Goal: Task Accomplishment & Management: Use online tool/utility

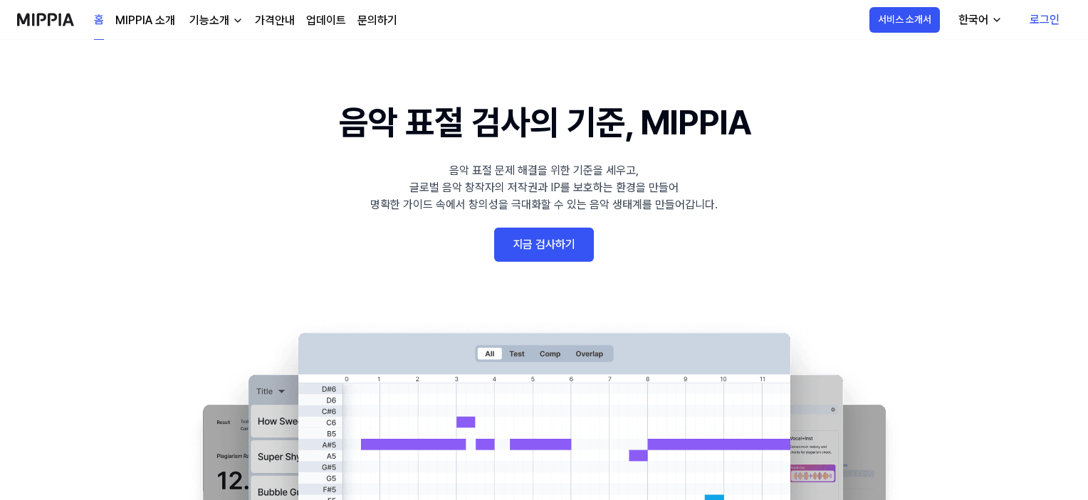
drag, startPoint x: 275, startPoint y: 231, endPoint x: 285, endPoint y: 224, distance: 11.8
click at [278, 229] on 배너 "음악 표절 검사의 기준, MIPPIA 음악 표절 문제 해결을 위한 기준을 세우고, 글로벌 음악 창작자의 저작권과 IP를 보호하는 환경을 만들어…" at bounding box center [543, 357] width 1025 height 521
click at [570, 247] on link "지금 검사하기" at bounding box center [544, 245] width 100 height 34
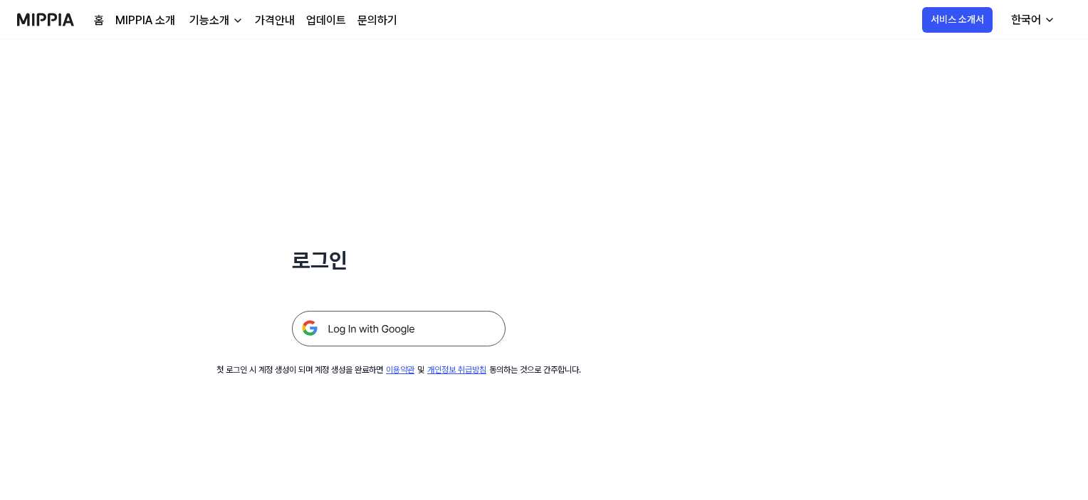
click at [432, 318] on img at bounding box center [399, 329] width 214 height 36
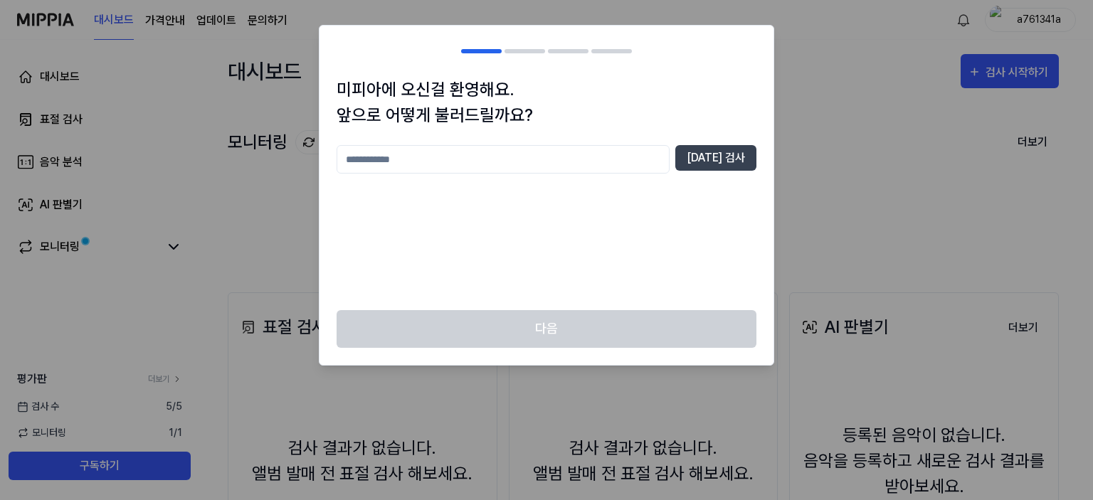
click at [517, 166] on input "text" at bounding box center [503, 159] width 333 height 28
type input "*"
type input "**"
click at [740, 153] on button "[DATE] 검사" at bounding box center [716, 158] width 81 height 26
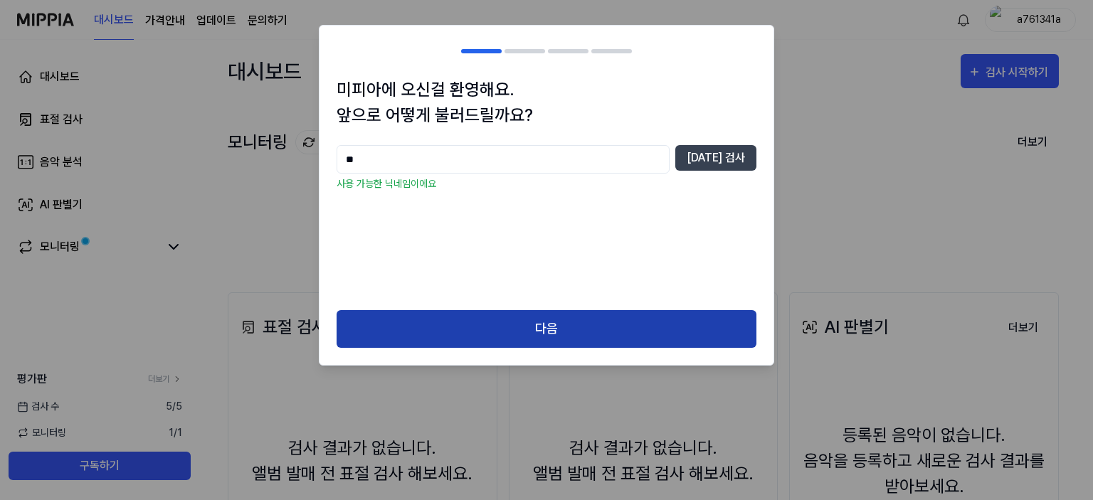
click at [597, 328] on button "다음" at bounding box center [547, 329] width 420 height 38
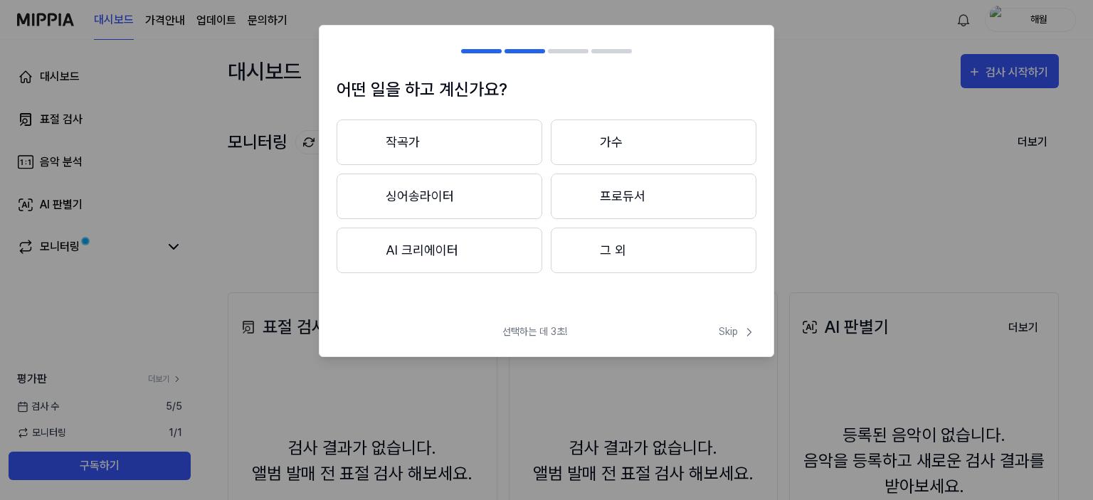
click at [443, 238] on button "AI 크리에이터" at bounding box center [440, 251] width 206 height 46
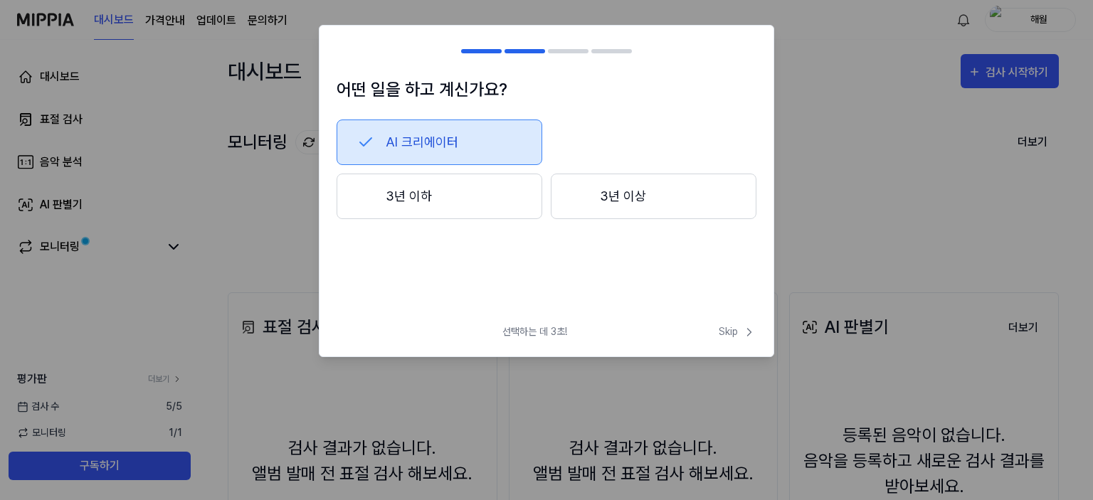
click at [463, 197] on button "3년 이하" at bounding box center [440, 197] width 206 height 46
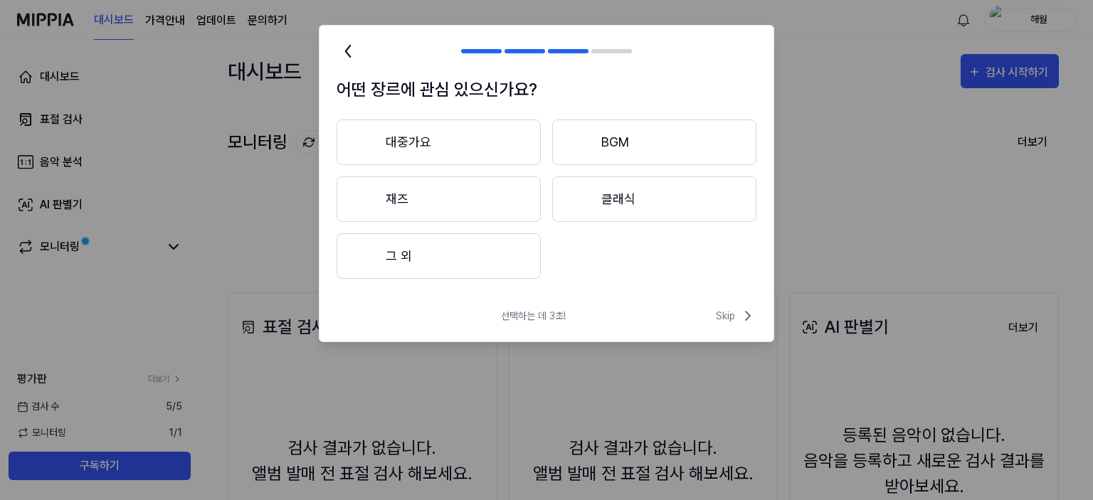
click at [598, 144] on button "BGM" at bounding box center [654, 143] width 204 height 46
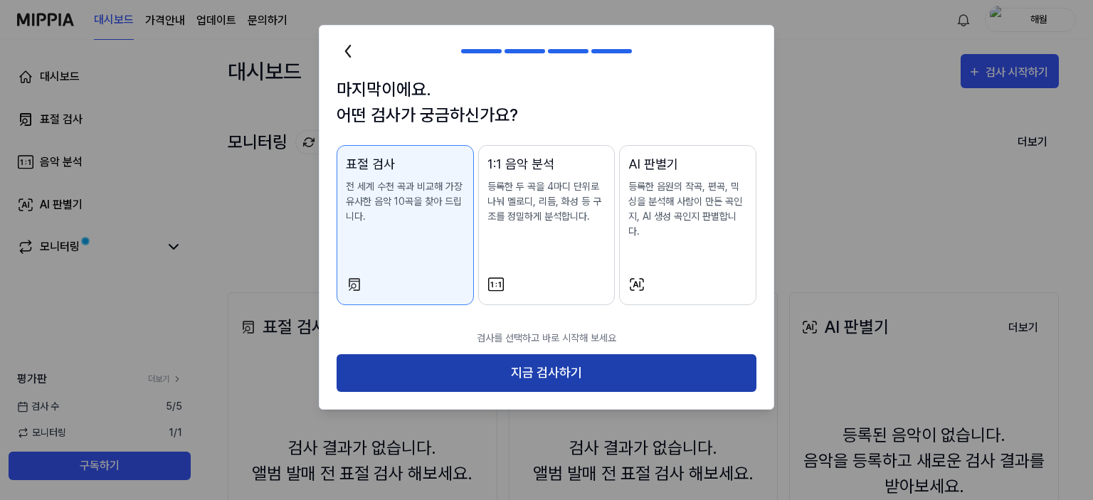
click at [546, 358] on button "지금 검사하기" at bounding box center [547, 373] width 420 height 38
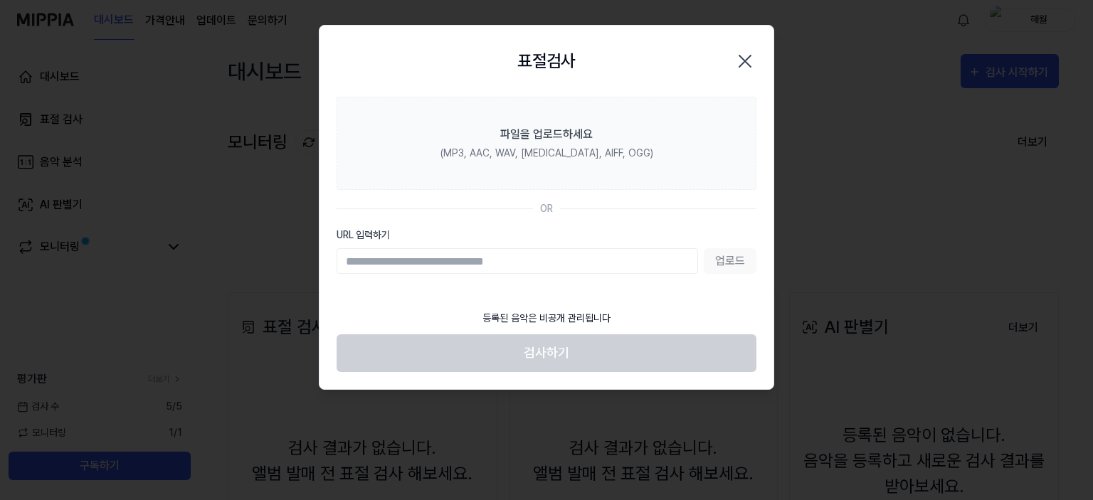
click at [738, 62] on icon "button" at bounding box center [745, 61] width 23 height 23
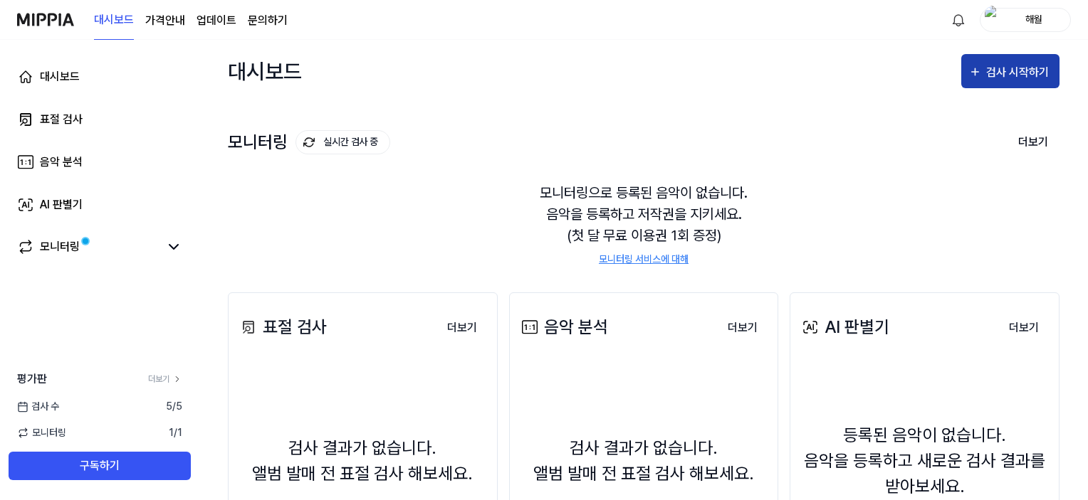
click at [994, 81] on div "검사 시작하기" at bounding box center [1019, 72] width 66 height 19
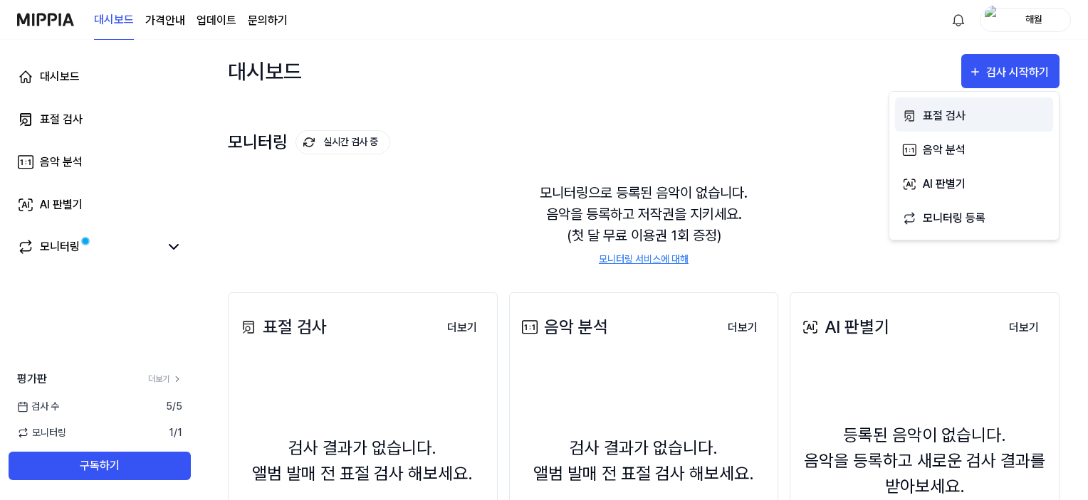
click at [957, 113] on div "표절 검사" at bounding box center [985, 116] width 124 height 19
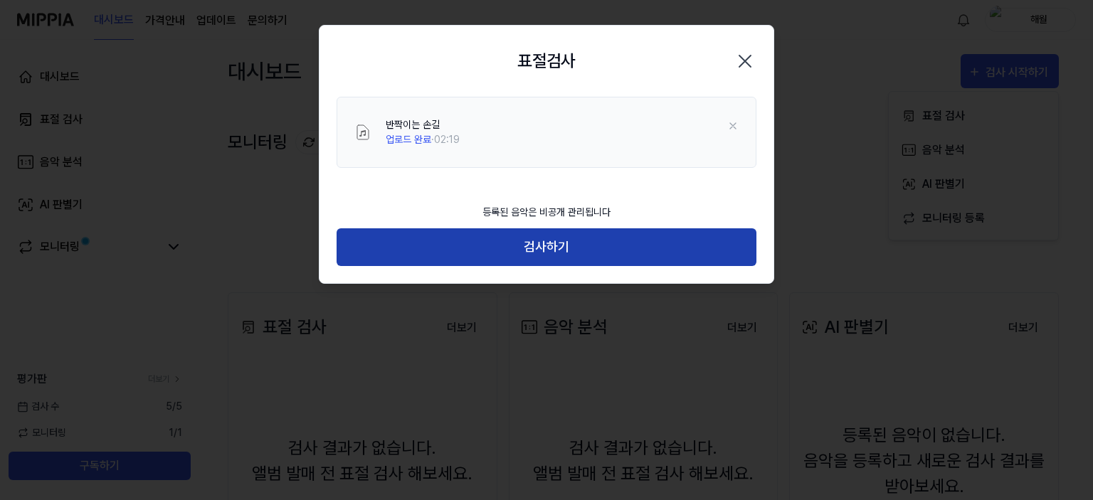
click at [622, 249] on button "검사하기" at bounding box center [547, 247] width 420 height 38
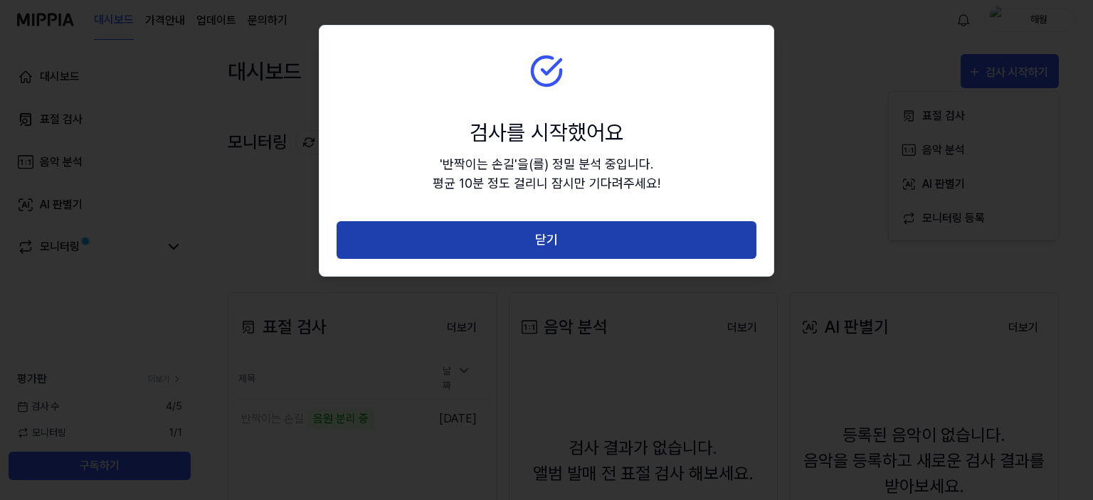
click at [646, 229] on button "닫기" at bounding box center [547, 240] width 420 height 38
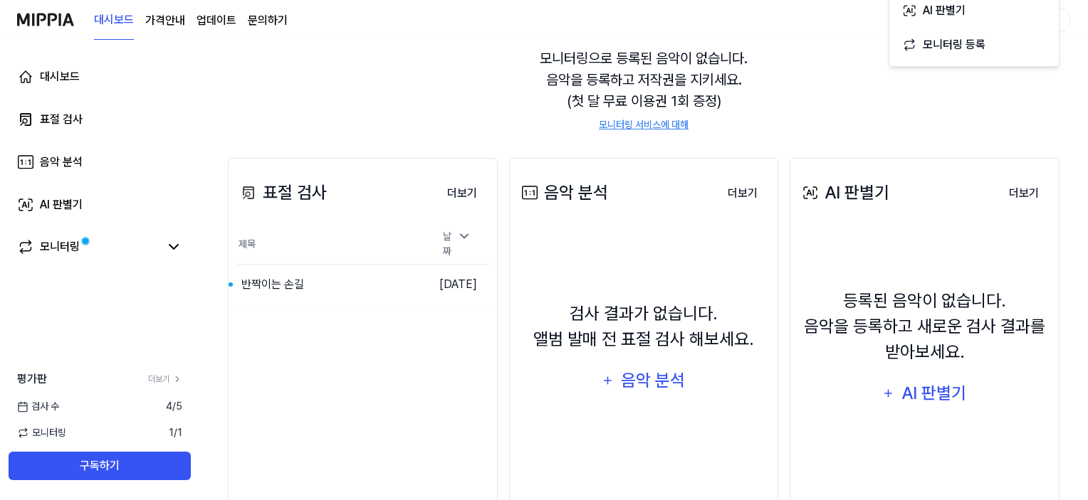
scroll to position [182, 0]
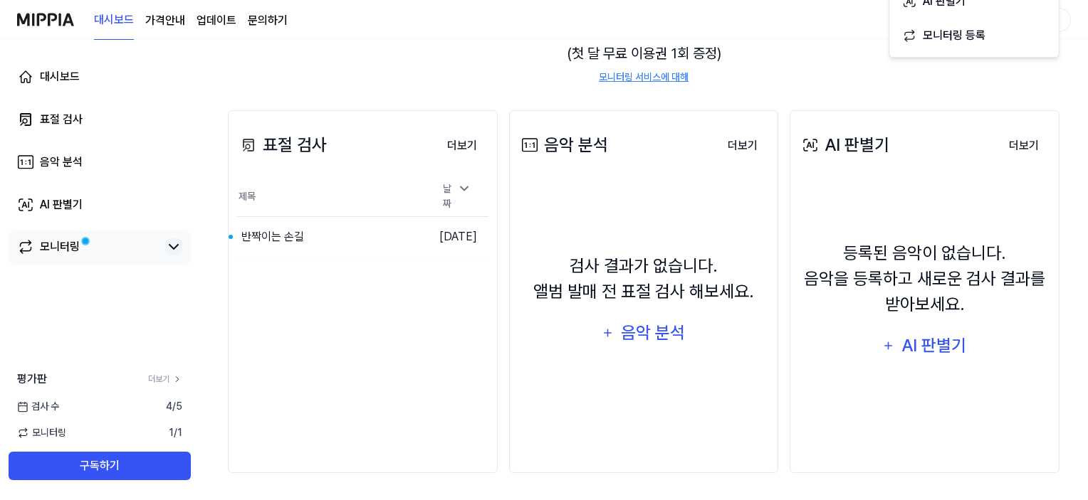
click at [179, 251] on icon at bounding box center [173, 246] width 17 height 17
click at [434, 237] on td "[DATE]" at bounding box center [457, 237] width 63 height 41
click at [379, 228] on button "이동하기" at bounding box center [399, 237] width 51 height 23
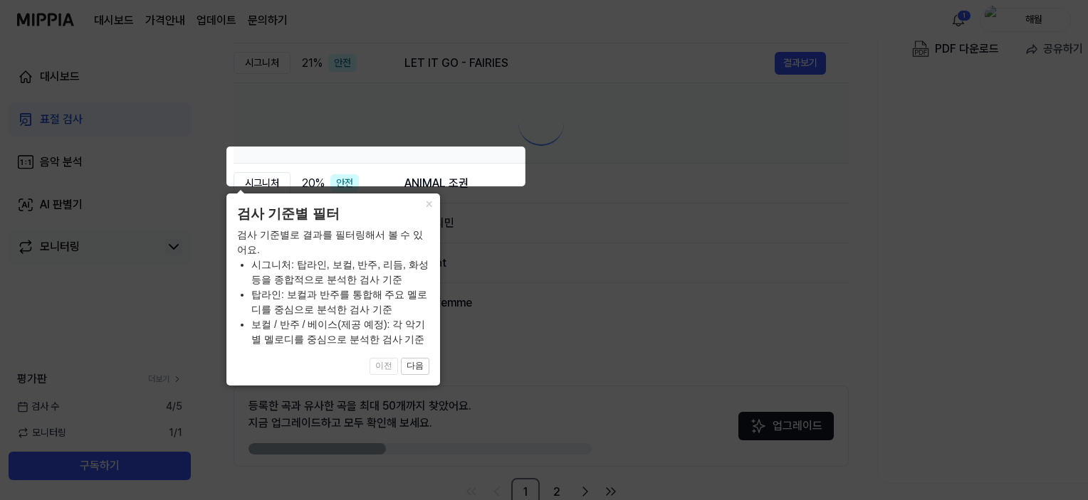
scroll to position [0, 0]
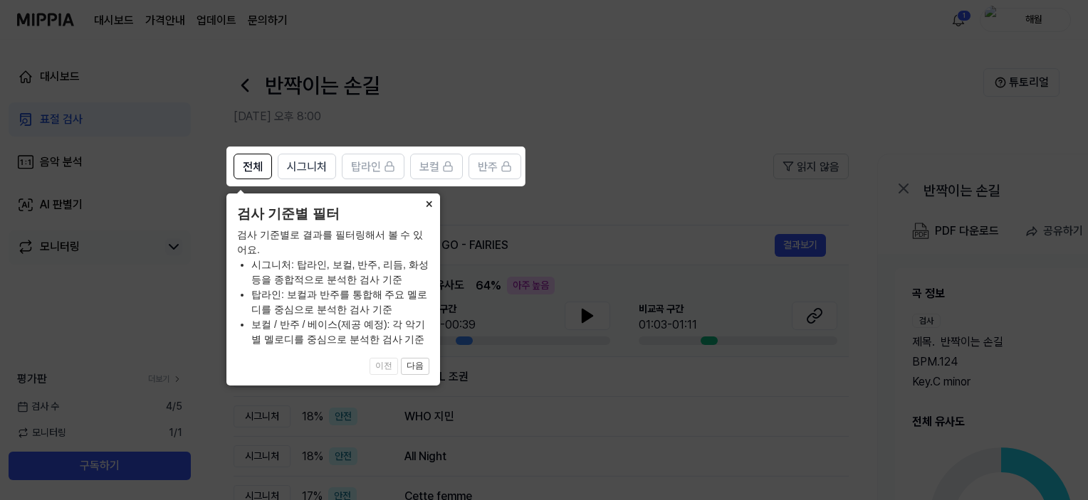
click at [426, 204] on button "×" at bounding box center [428, 204] width 23 height 20
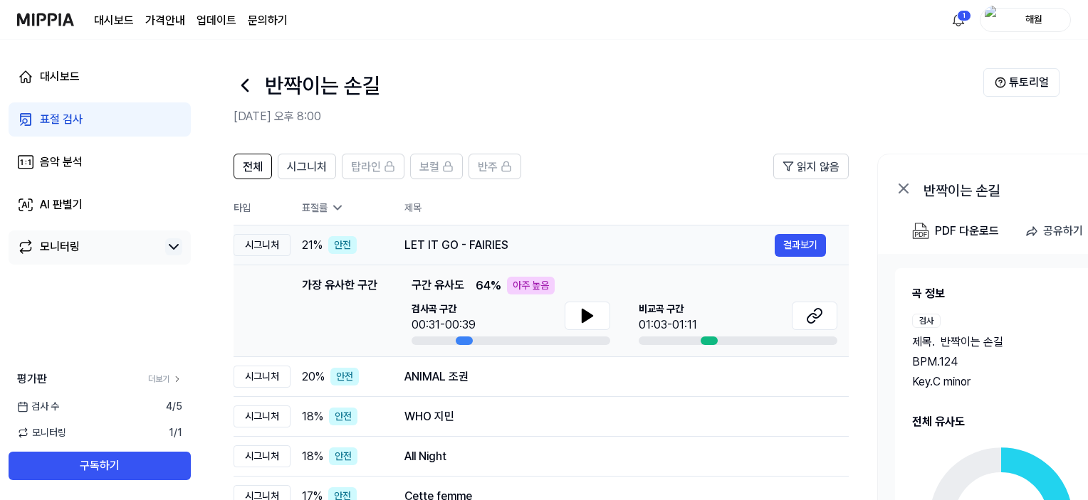
scroll to position [216, 0]
